Goal: Information Seeking & Learning: Check status

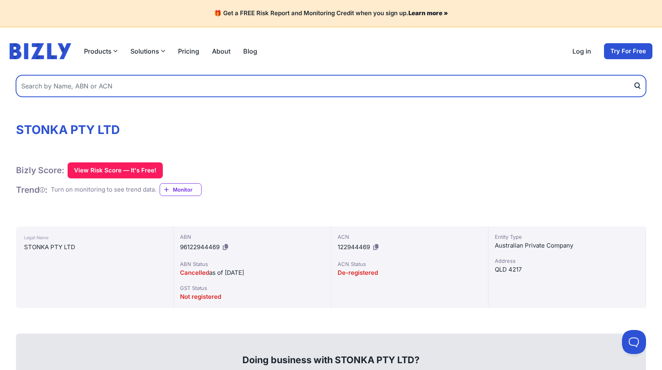
click at [162, 75] on input "text" at bounding box center [331, 86] width 630 height 22
paste input "ACN: 685 481 038"
drag, startPoint x: 37, startPoint y: 74, endPoint x: 1, endPoint y: 72, distance: 36.0
type input "685 481 038"
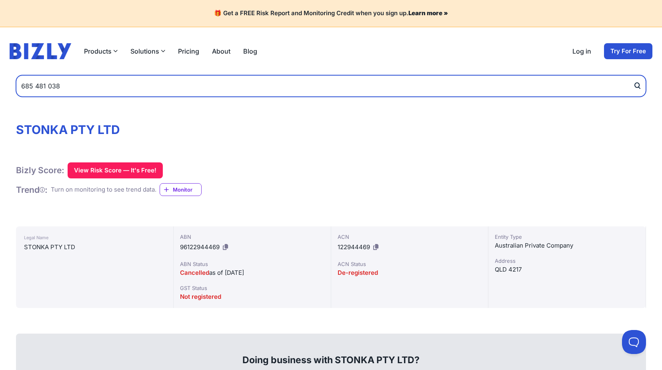
click at [633, 75] on button "submit" at bounding box center [639, 86] width 13 height 22
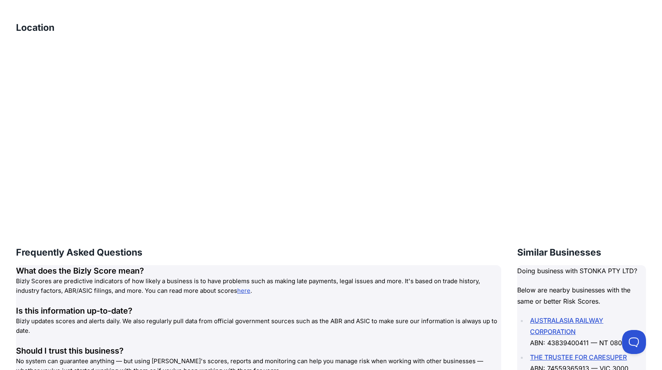
scroll to position [854, 0]
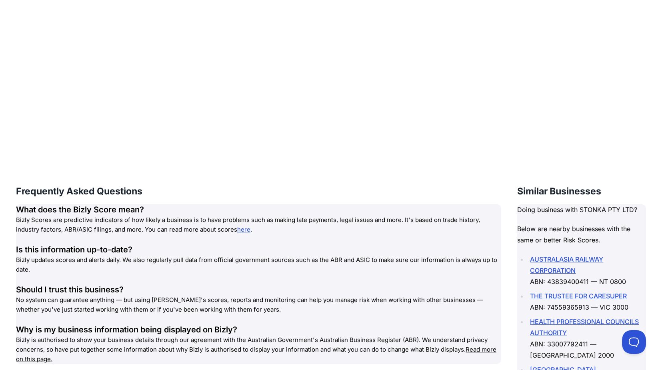
drag, startPoint x: 416, startPoint y: 244, endPoint x: 416, endPoint y: 240, distance: 4.4
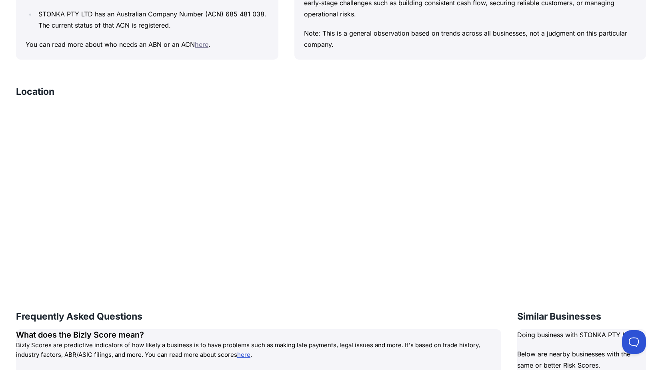
scroll to position [0, 0]
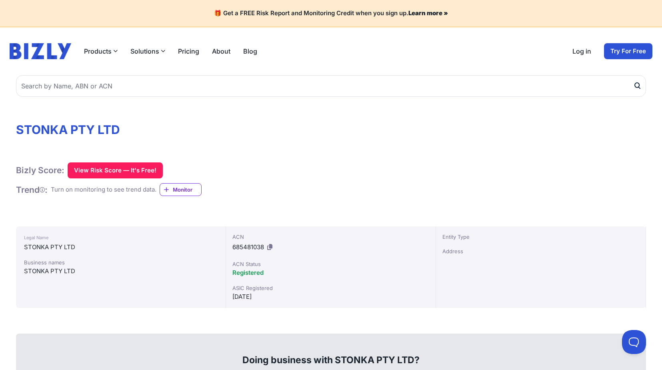
drag, startPoint x: 401, startPoint y: 198, endPoint x: 397, endPoint y: 185, distance: 14.3
click at [114, 162] on button "View Risk Score — It's Free!" at bounding box center [115, 170] width 95 height 16
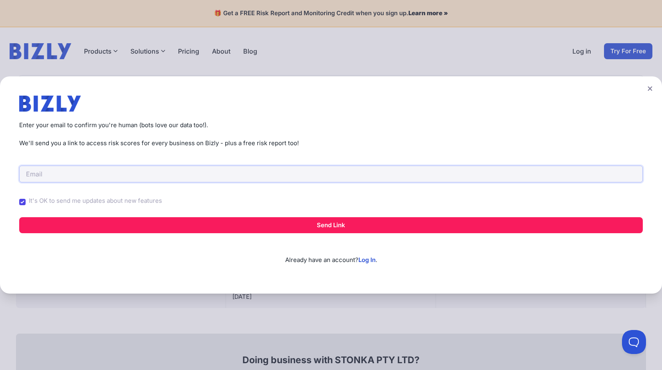
click at [122, 175] on input "email" at bounding box center [331, 174] width 624 height 17
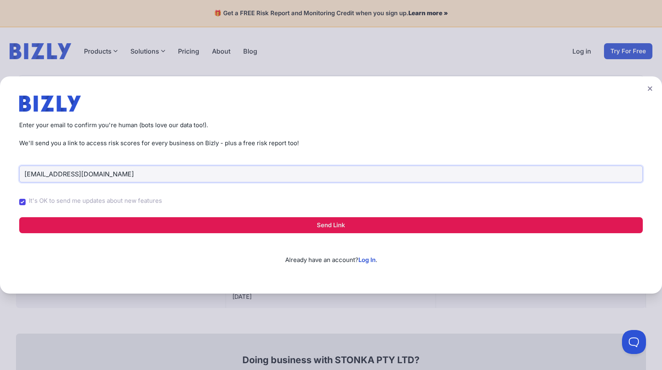
type input "cleanitupjohnny@outlook.com"
click at [336, 223] on button "Send Link" at bounding box center [331, 225] width 624 height 16
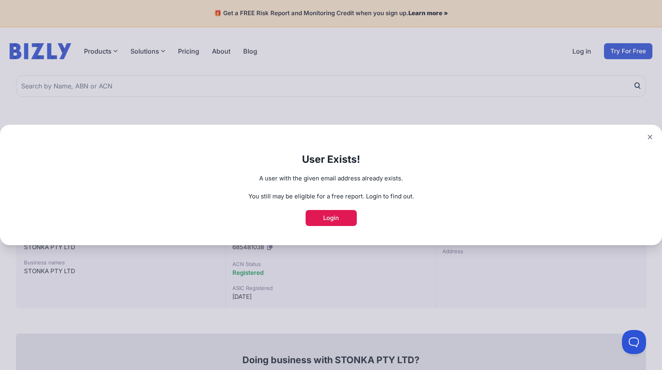
click at [341, 222] on link "Login" at bounding box center [331, 218] width 51 height 16
click at [649, 137] on icon at bounding box center [650, 137] width 4 height 4
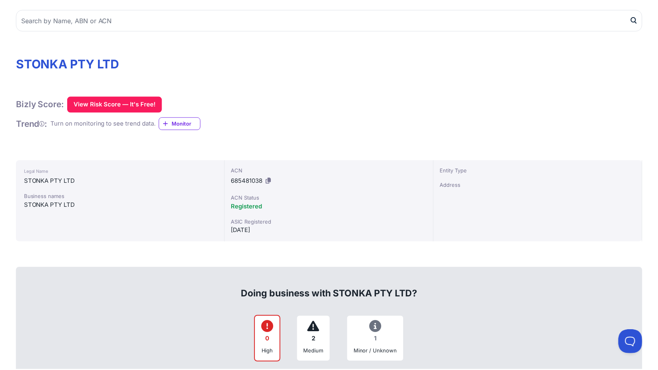
scroll to position [88, 0]
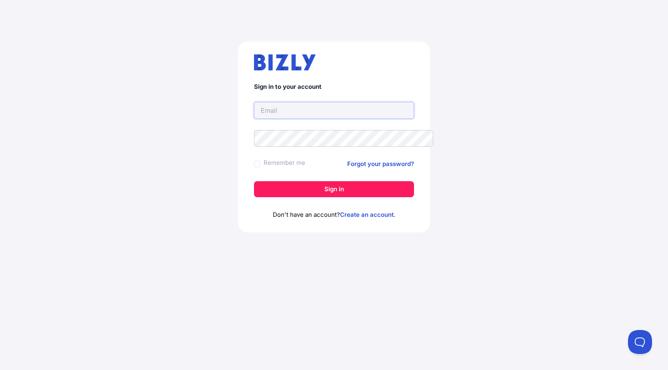
paste input "ACN: 685 481 038"
type input "ACN: 685 481 038"
drag, startPoint x: 318, startPoint y: 111, endPoint x: 240, endPoint y: 114, distance: 78.1
click at [239, 115] on div "Sign in to your account ACN: 685 481 038 Remember me Forgot your password? Sign…" at bounding box center [334, 140] width 636 height 236
type input "cleanitupjohnny@outlook.com"
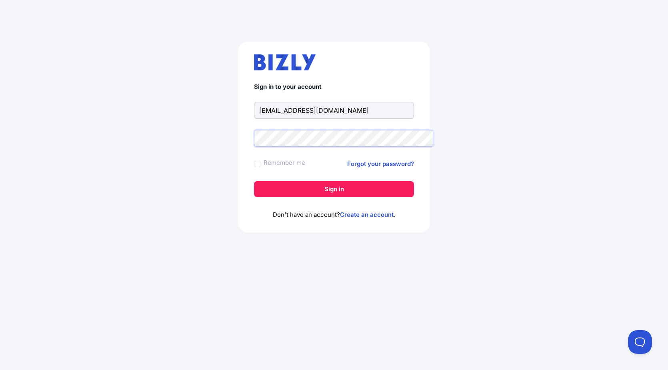
click at [254, 181] on button "Sign in" at bounding box center [334, 189] width 160 height 16
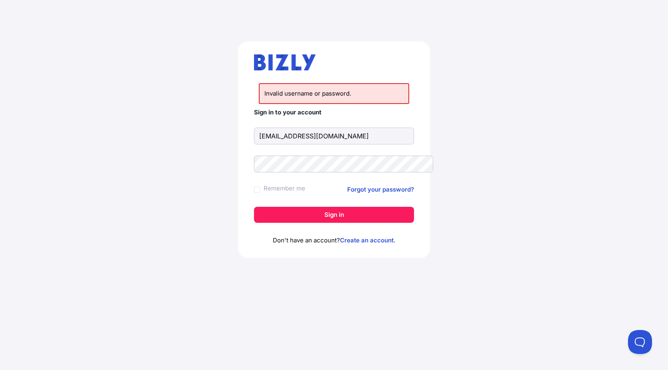
drag, startPoint x: 348, startPoint y: 134, endPoint x: 258, endPoint y: 130, distance: 90.5
click at [258, 130] on input "[EMAIL_ADDRESS][DOMAIN_NAME]" at bounding box center [334, 136] width 160 height 17
type input "[EMAIL_ADDRESS][DOMAIN_NAME]"
click at [404, 190] on link "Forgot your password?" at bounding box center [380, 190] width 67 height 10
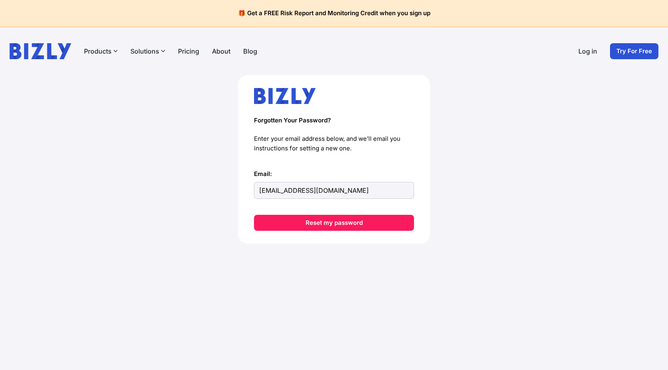
type input "cleanitupjohnny@outlook.com"
click at [254, 215] on button "Reset my password" at bounding box center [334, 223] width 160 height 16
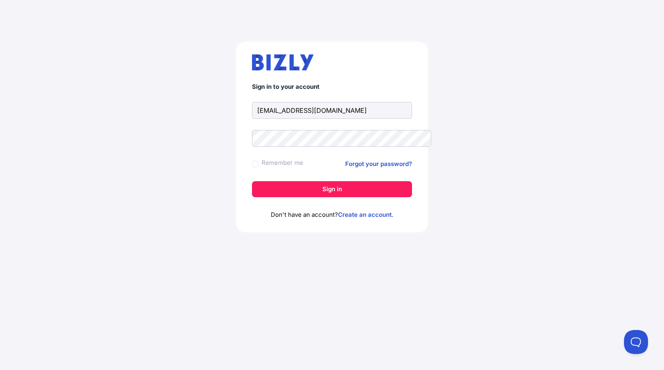
type input "[EMAIL_ADDRESS][DOMAIN_NAME]"
click at [252, 181] on button "Sign in" at bounding box center [332, 189] width 160 height 16
